Goal: Information Seeking & Learning: Find specific fact

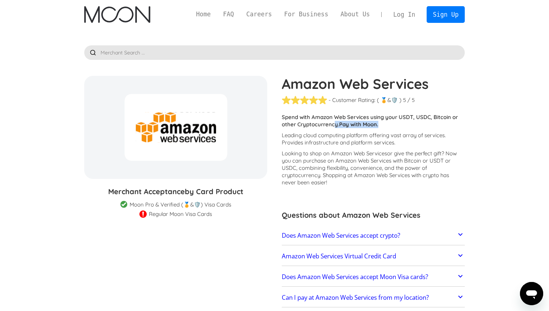
drag, startPoint x: 380, startPoint y: 123, endPoint x: 334, endPoint y: 123, distance: 46.5
click at [334, 123] on p "Spend with Amazon Web Services using your USDT, USDC, Bitcoin or other Cryptocu…" at bounding box center [373, 121] width 183 height 15
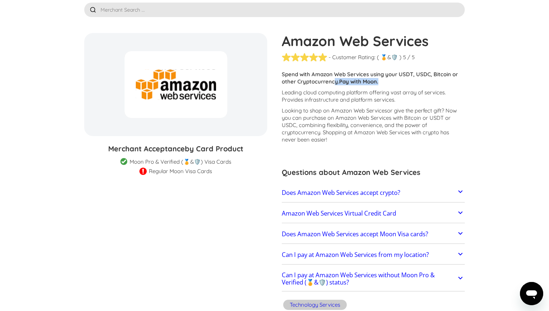
scroll to position [60, 0]
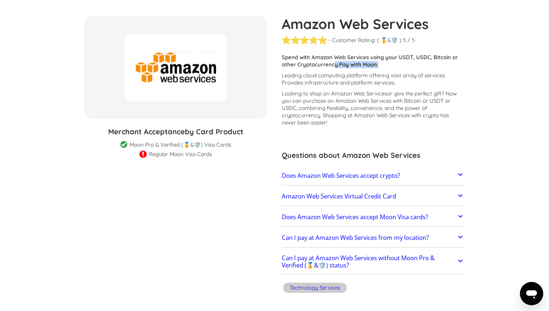
click at [334, 177] on h2 "Does Amazon Web Services accept crypto?" at bounding box center [341, 175] width 118 height 7
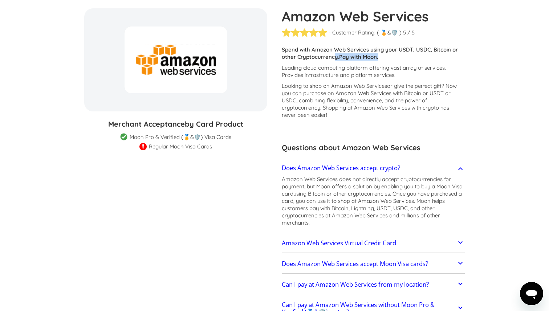
scroll to position [70, 0]
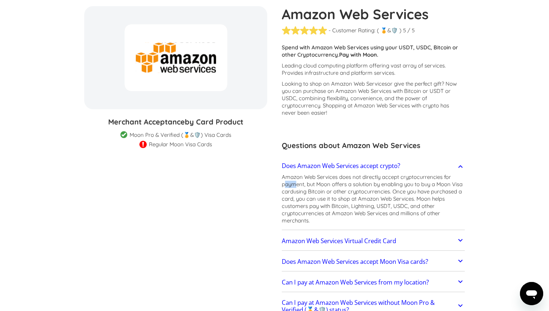
drag, startPoint x: 284, startPoint y: 185, endPoint x: 296, endPoint y: 185, distance: 12.0
click at [296, 185] on p "Amazon Web Services does not directly accept cryptocurrencies for payment, but …" at bounding box center [373, 199] width 183 height 51
drag, startPoint x: 296, startPoint y: 199, endPoint x: 332, endPoint y: 199, distance: 36.0
click at [332, 199] on p "Amazon Web Services does not directly accept cryptocurrencies for payment, but …" at bounding box center [373, 199] width 183 height 51
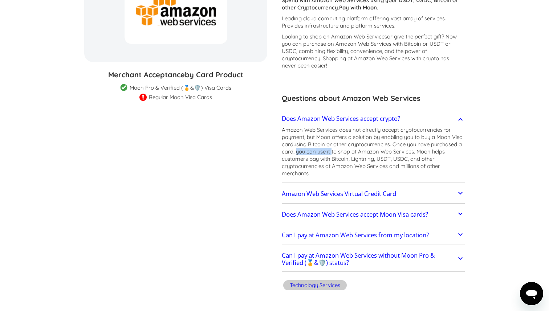
scroll to position [118, 0]
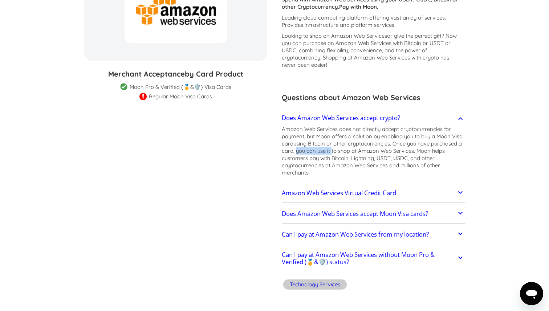
click at [324, 194] on h2 "Amazon Web Services Virtual Credit Card" at bounding box center [339, 193] width 114 height 7
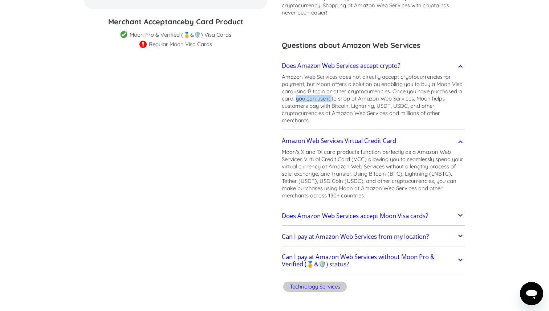
scroll to position [182, 0]
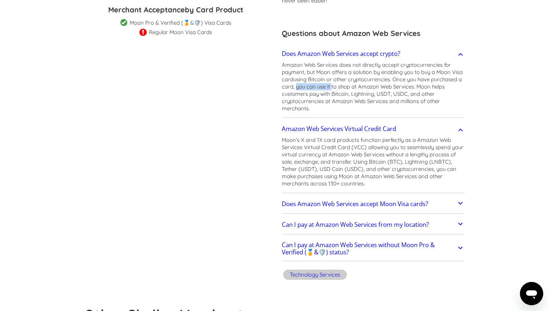
click at [326, 207] on h2 "Does Amazon Web Services accept Moon Visa cards?" at bounding box center [355, 204] width 146 height 7
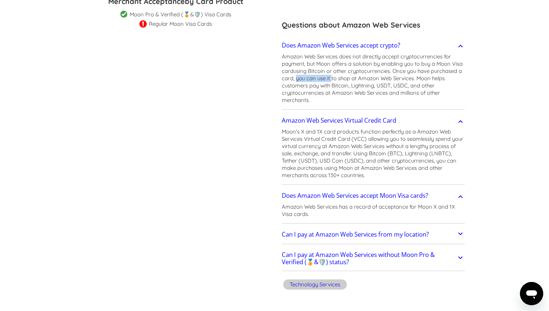
scroll to position [198, 0]
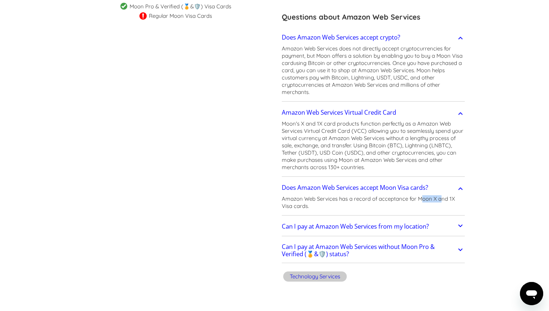
drag, startPoint x: 422, startPoint y: 201, endPoint x: 442, endPoint y: 202, distance: 19.7
click at [442, 202] on p "Amazon Web Services has a record of acceptance for Moon X and 1X Visa cards." at bounding box center [373, 202] width 183 height 15
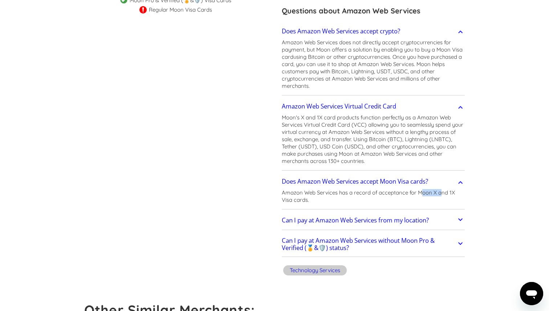
scroll to position [206, 0]
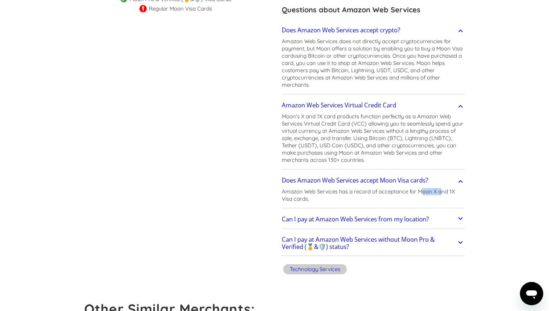
click at [405, 221] on h2 "Can I pay at Amazon Web Services from my location?" at bounding box center [355, 219] width 147 height 7
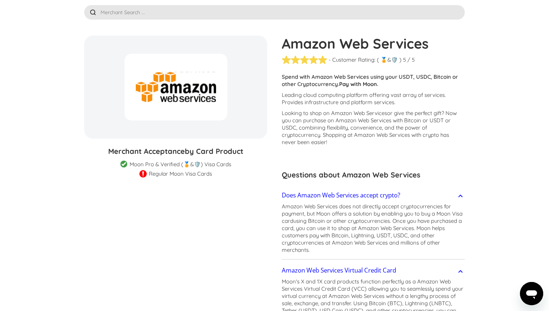
scroll to position [0, 0]
